Goal: Navigation & Orientation: Find specific page/section

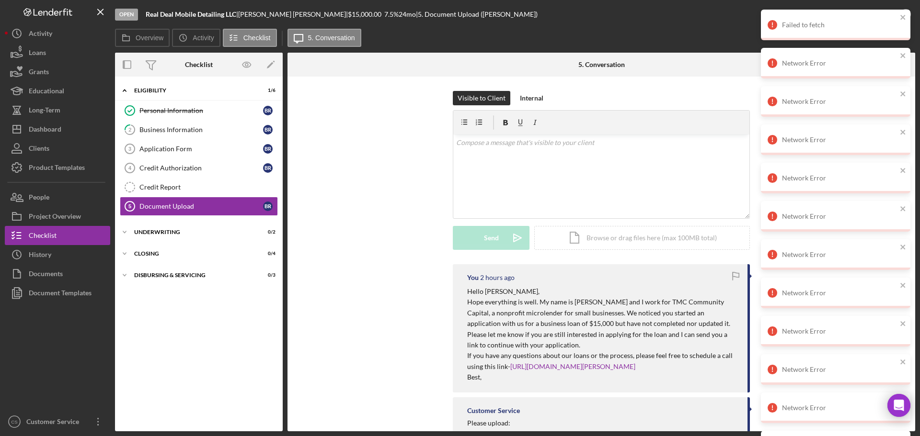
click at [334, 116] on div "Visible to Client Internal v Color teal Color pink Remove color Add row above A…" at bounding box center [601, 177] width 599 height 173
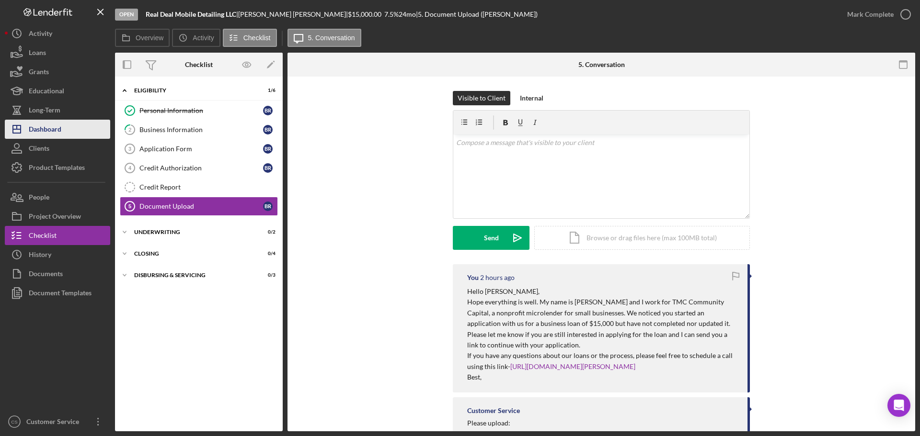
click at [53, 131] on div "Dashboard" at bounding box center [45, 131] width 33 height 22
